Goal: Task Accomplishment & Management: Use online tool/utility

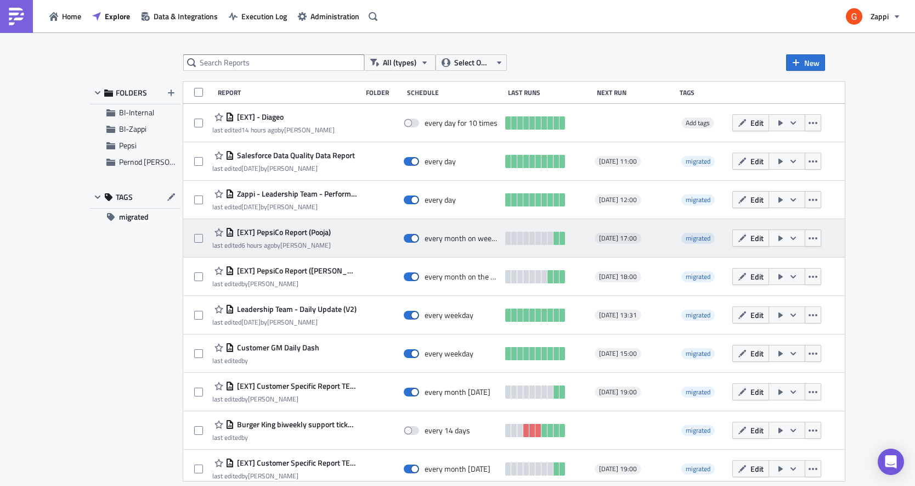
click at [299, 230] on span "[EXT] PepsiCo Report (Pooja)" at bounding box center [282, 232] width 97 height 10
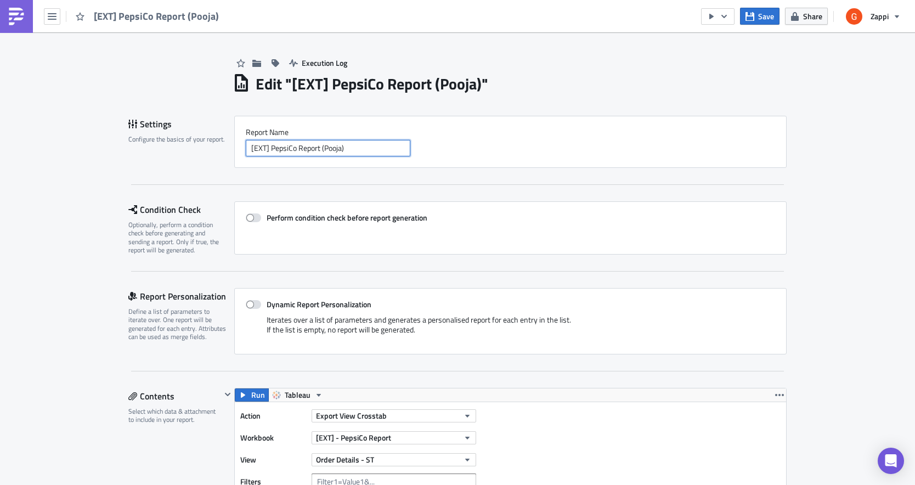
click at [327, 150] on input "[EXT] PepsiCo Report (Pooja)" at bounding box center [328, 148] width 165 height 16
type input "[EXT] PepsiCo Report (Order Details)"
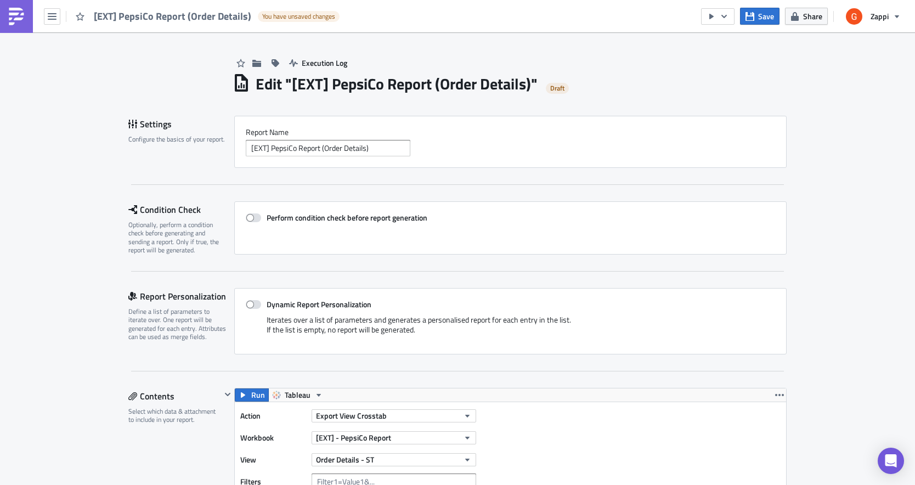
click at [368, 176] on div "Settings Configure the basics of your report. Report Nam﻿e [EXT] PepsiCo Report…" at bounding box center [457, 150] width 659 height 69
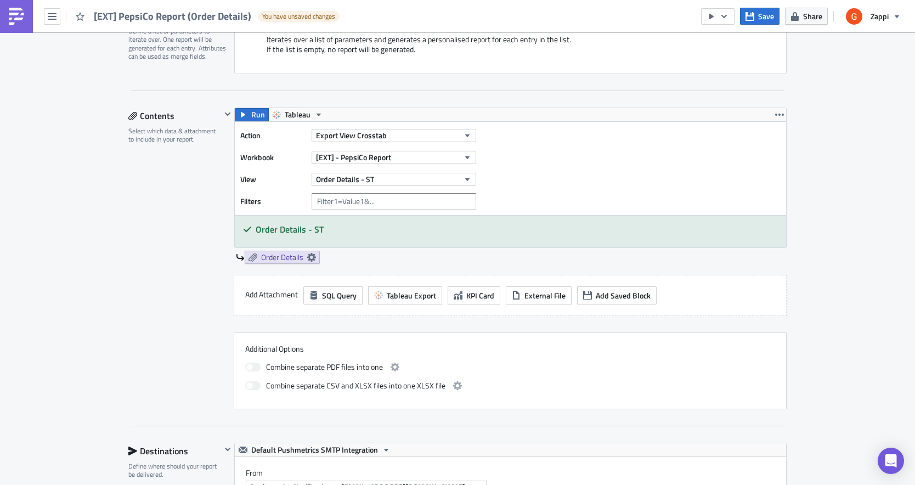
scroll to position [296, 0]
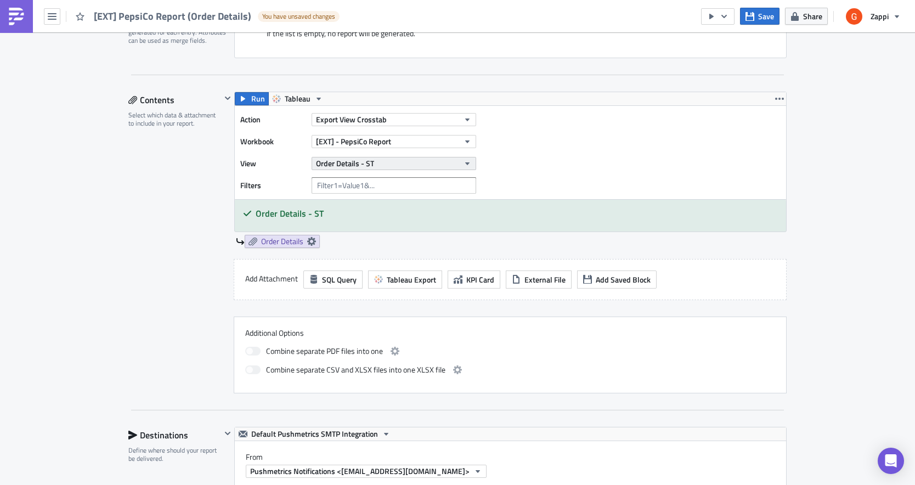
click at [380, 161] on button "Order Details - ST" at bounding box center [394, 163] width 165 height 13
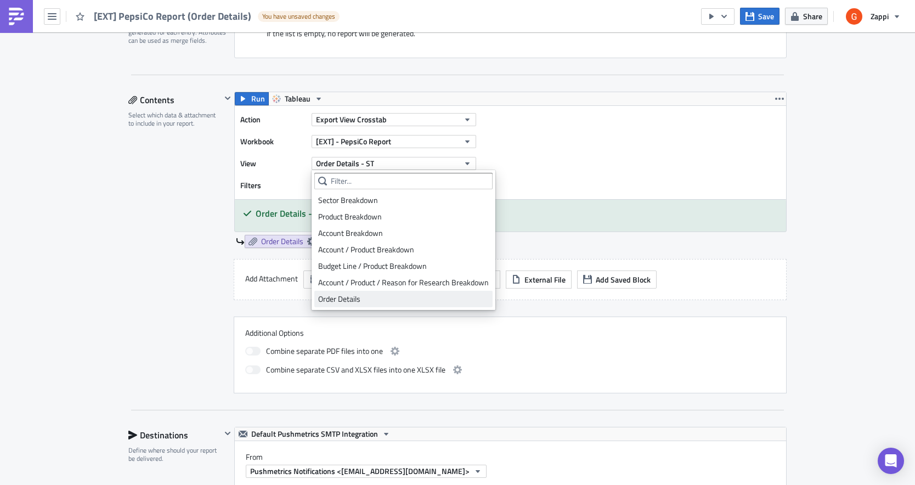
click at [347, 301] on div "Order Details" at bounding box center [403, 299] width 171 height 11
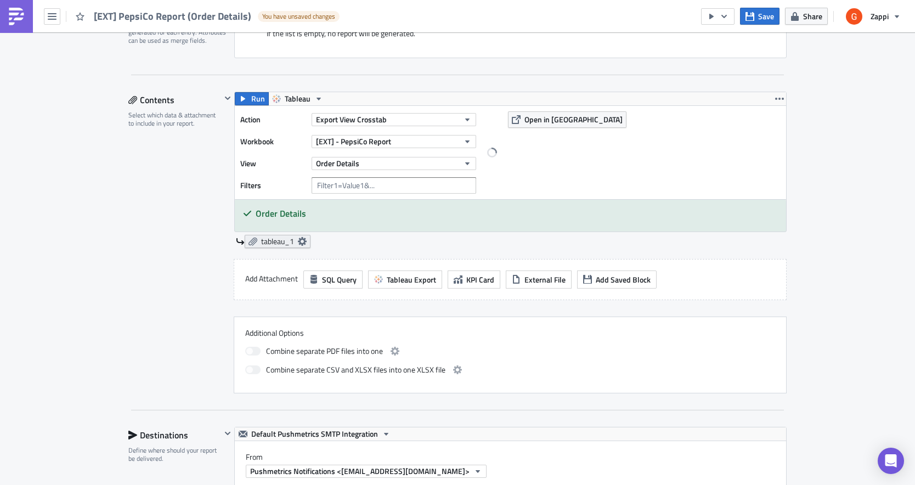
click at [286, 244] on span "tableau_1" at bounding box center [277, 242] width 33 height 10
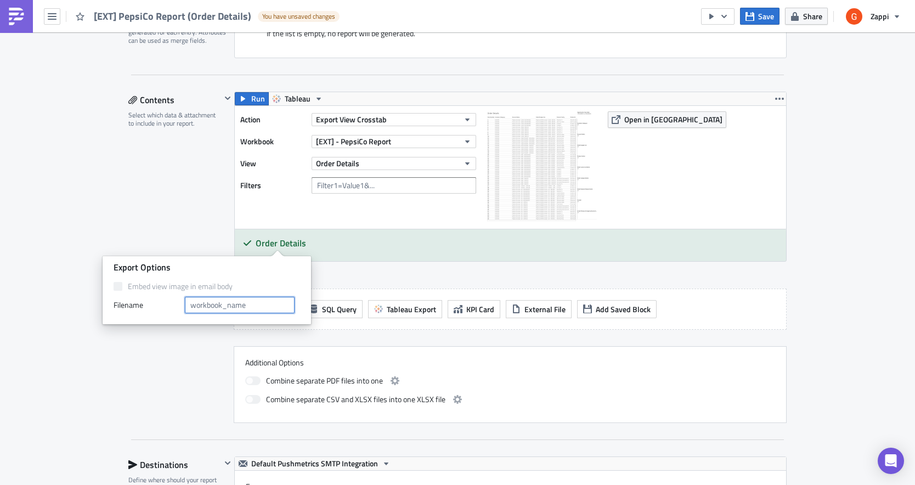
click at [246, 310] on input "text" at bounding box center [240, 305] width 110 height 16
click at [445, 233] on div "Order Details" at bounding box center [511, 245] width 552 height 32
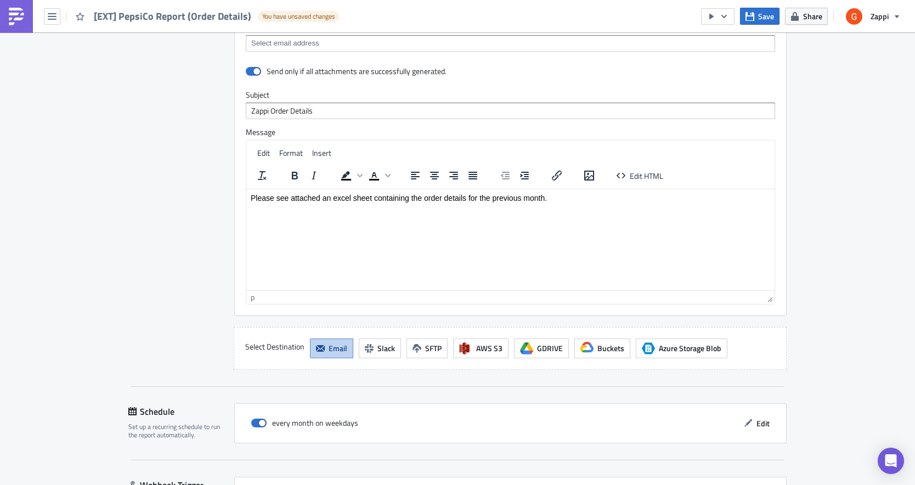
scroll to position [995, 0]
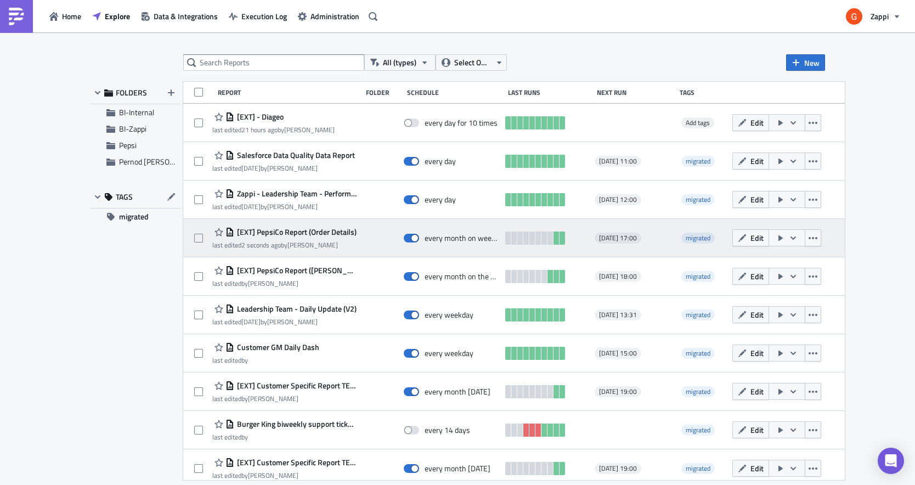
click at [798, 237] on icon "button" at bounding box center [793, 238] width 9 height 9
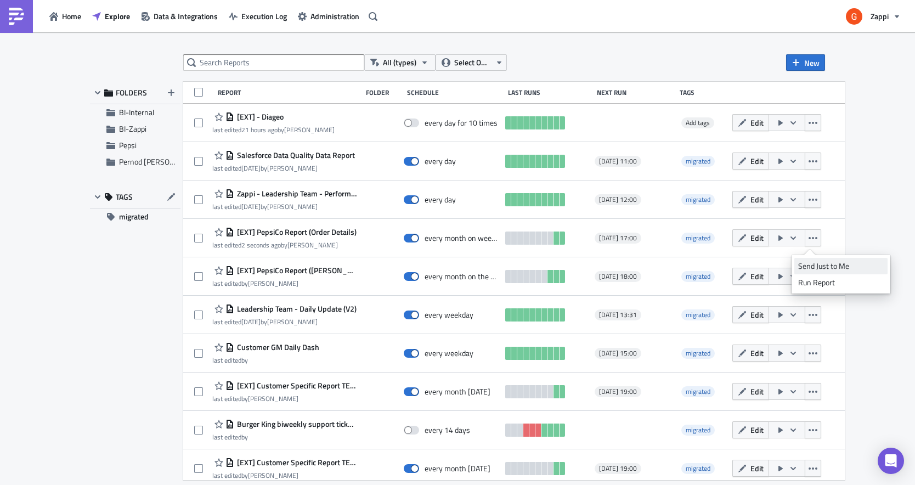
click at [830, 262] on div "Send Just to Me" at bounding box center [842, 266] width 86 height 11
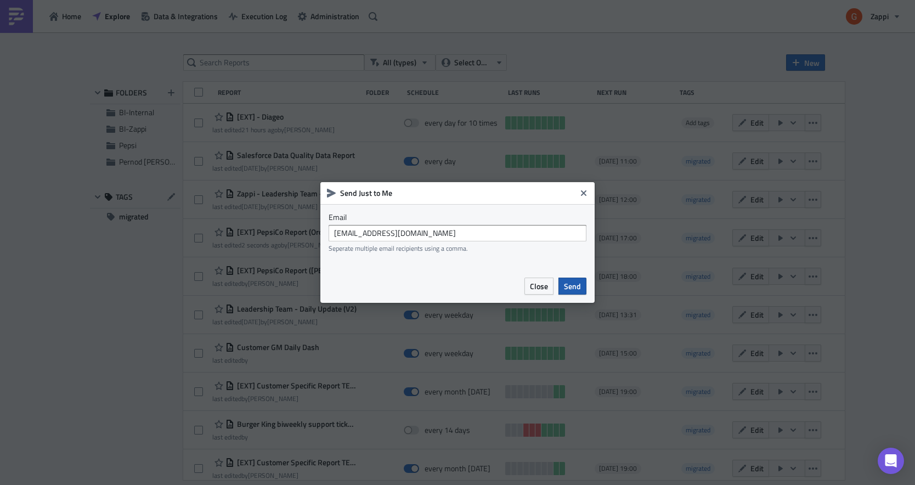
click at [581, 286] on button "Send" at bounding box center [573, 286] width 28 height 17
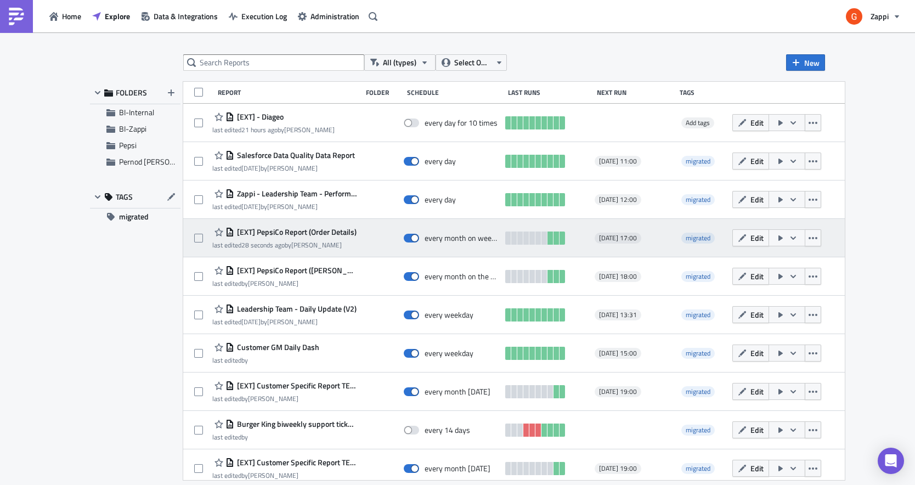
click at [798, 235] on icon "button" at bounding box center [793, 238] width 9 height 9
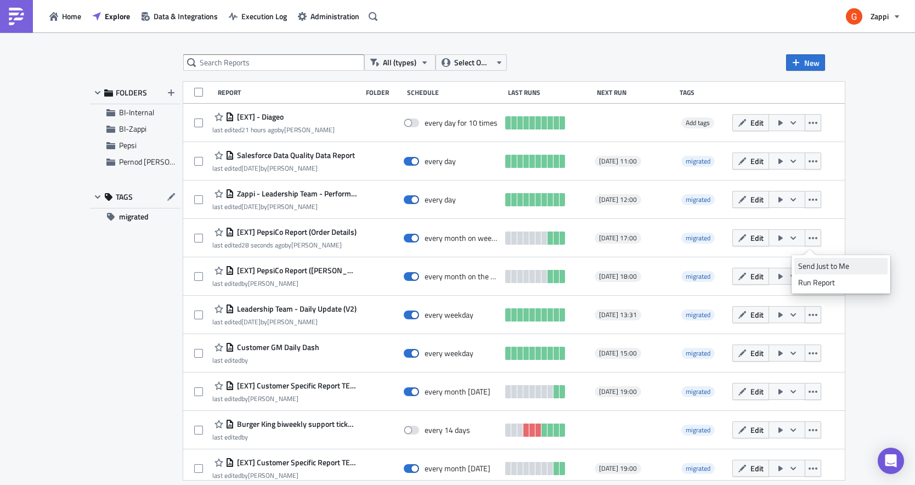
click at [830, 262] on div "Send Just to Me" at bounding box center [842, 266] width 86 height 11
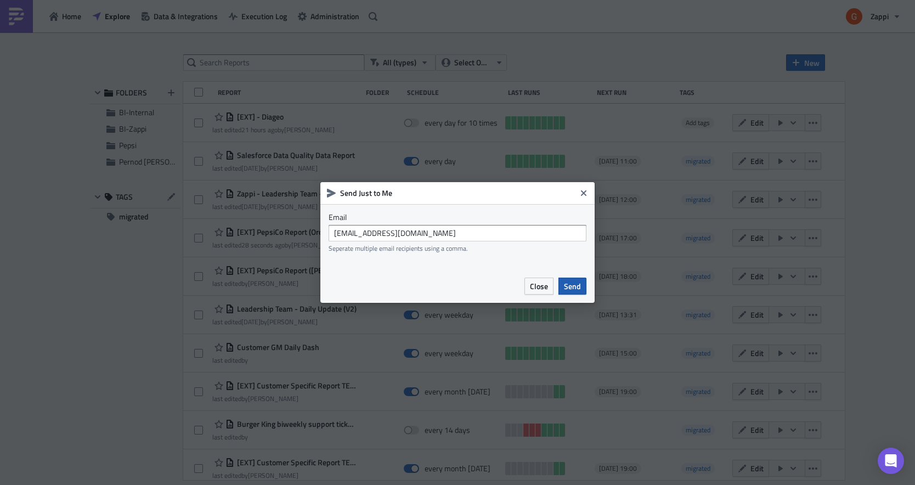
click at [581, 284] on button "Send" at bounding box center [573, 286] width 28 height 17
